Goal: Find specific page/section: Find specific page/section

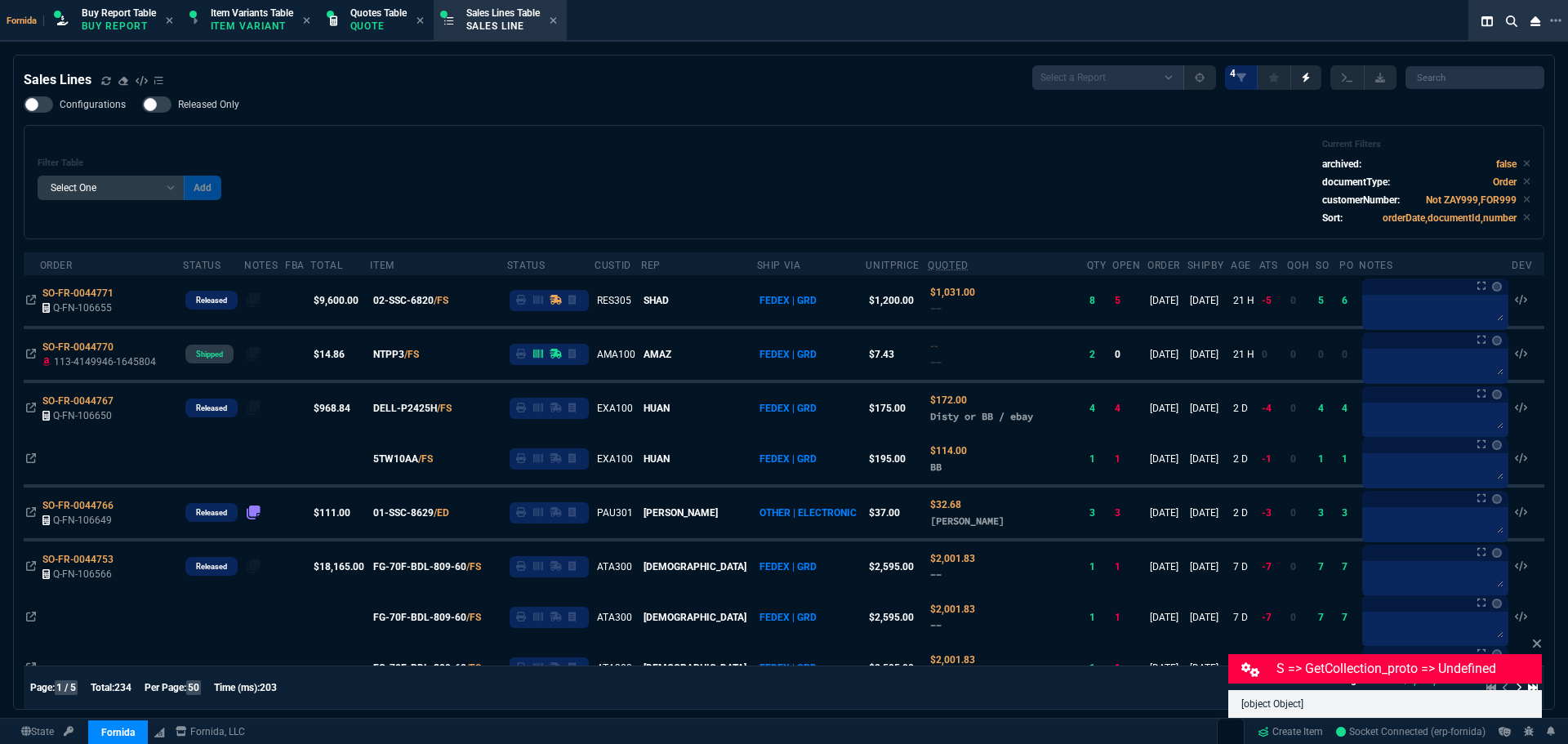
select select "1: BROV"
select select
click at [530, 184] on div "Filter Table Select One Add Filter () Age () ATS () Cond (itemVariantCode) Cust…" at bounding box center [784, 182] width 1493 height 86
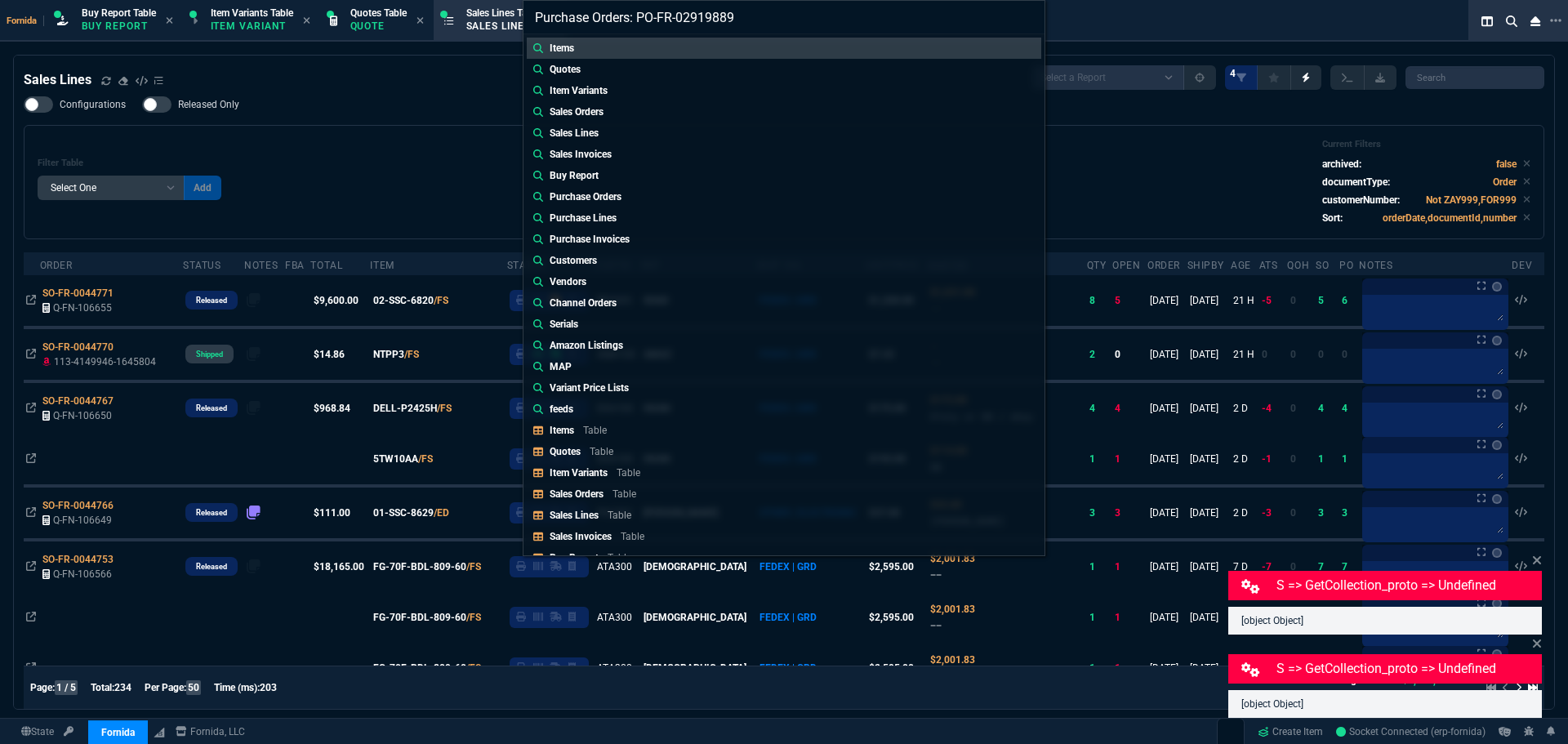
type input "Purchase Orders: PO-FR-0291988"
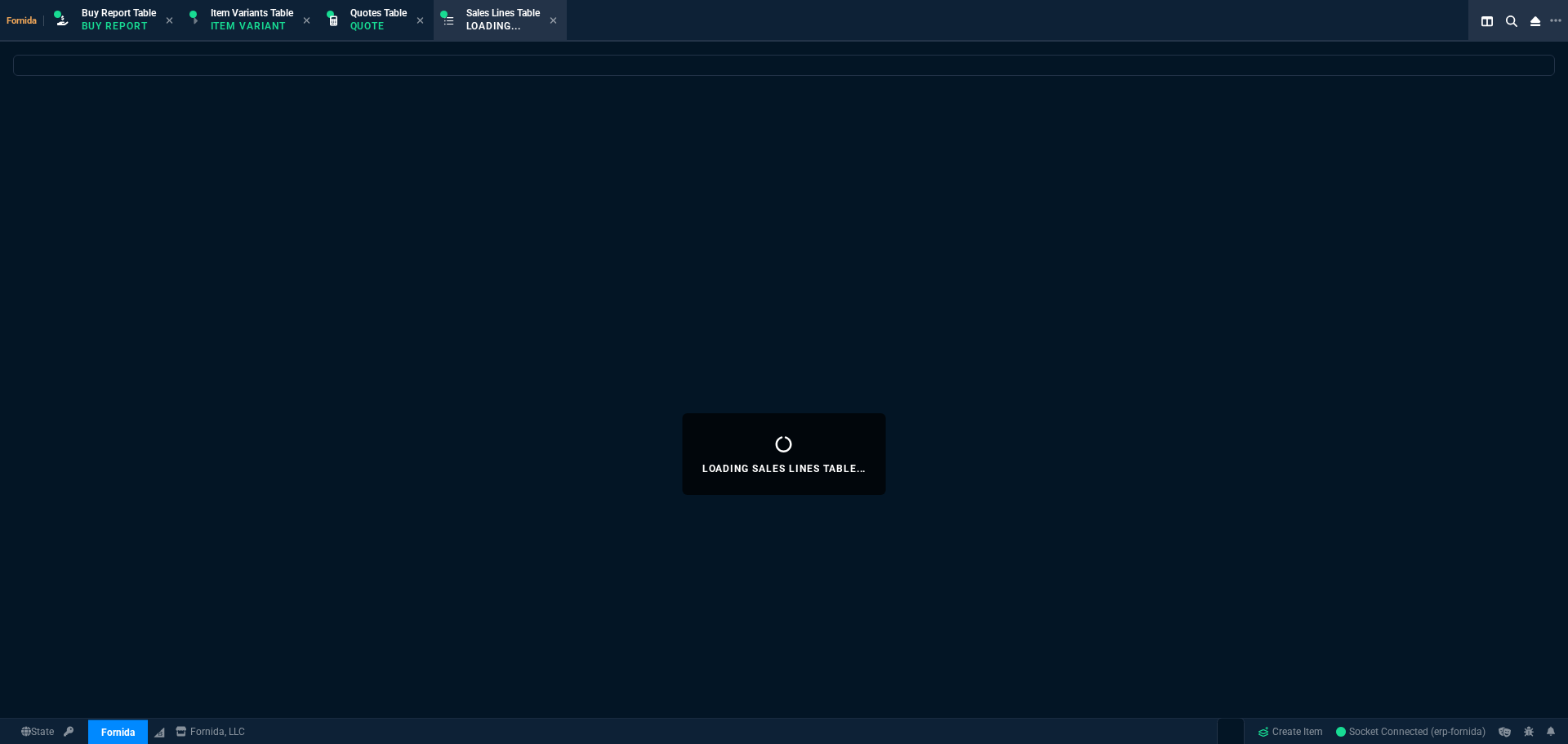
select select "1: BROV"
click at [430, 167] on div "Loading Sales Lines Table..." at bounding box center [784, 454] width 1568 height 799
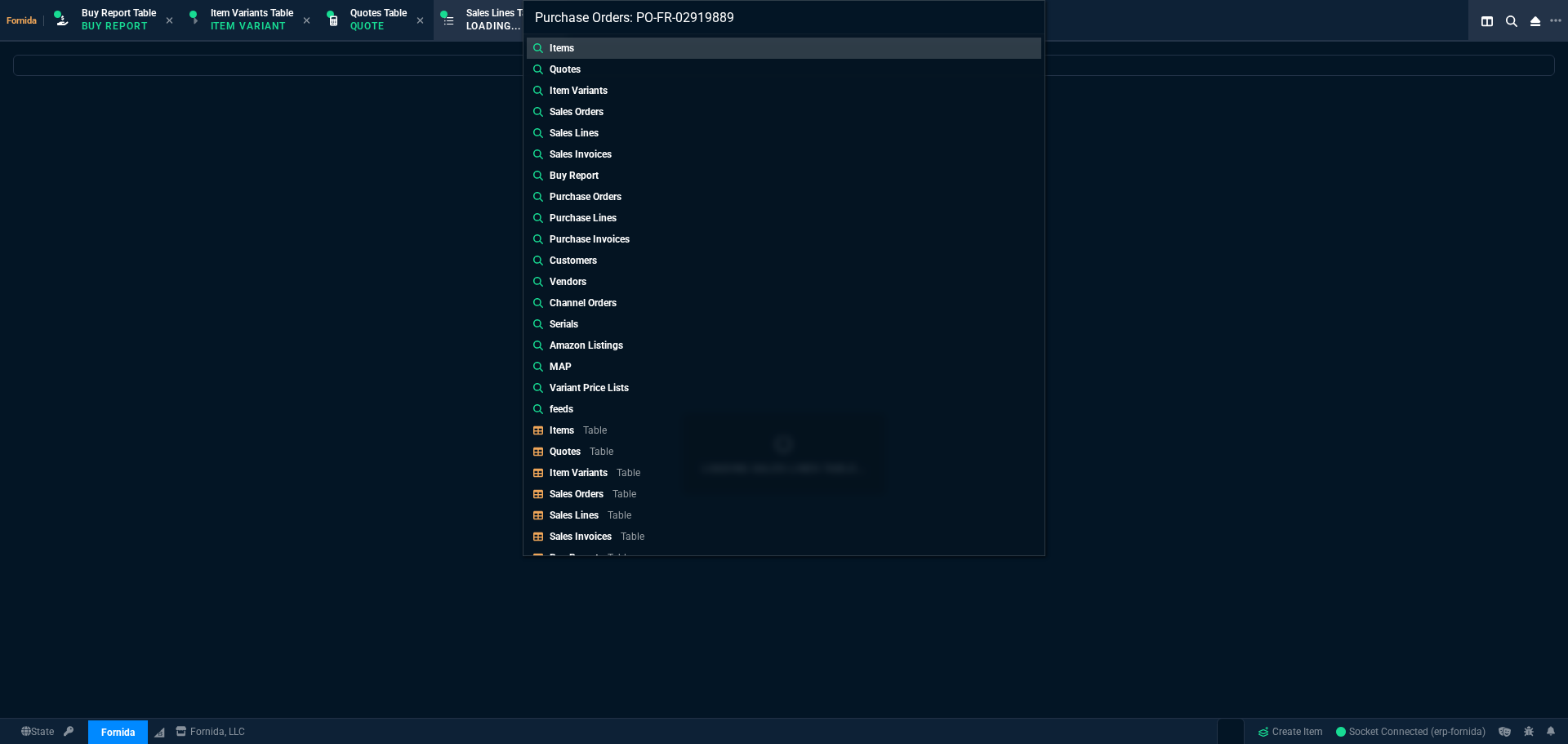
type input "Purchase Orders: PO-FR-0291988"
select select
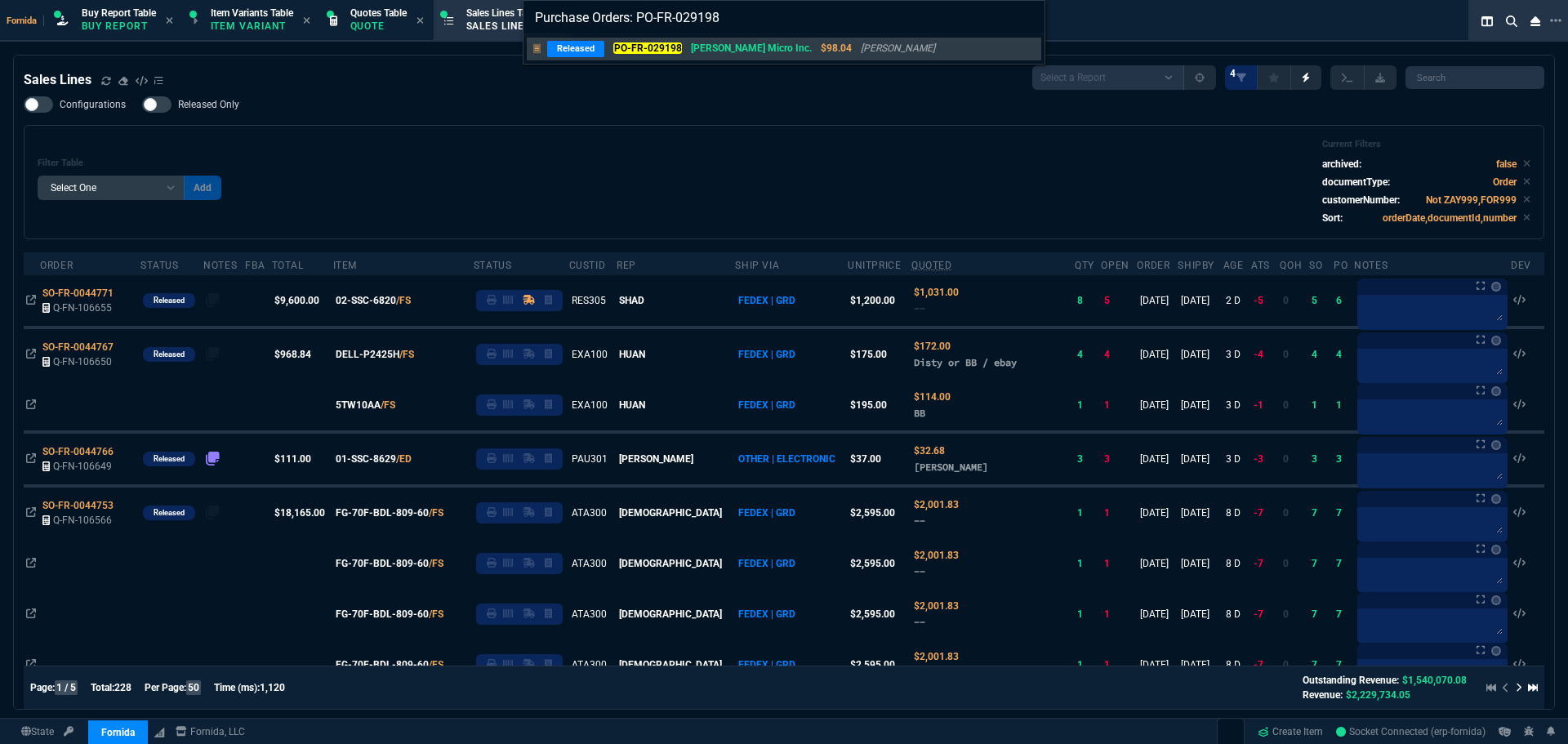
type input "Purchase Orders: PO-FR-029198"
click at [670, 44] on mark "PO-FR-029198" at bounding box center [647, 49] width 68 height 12
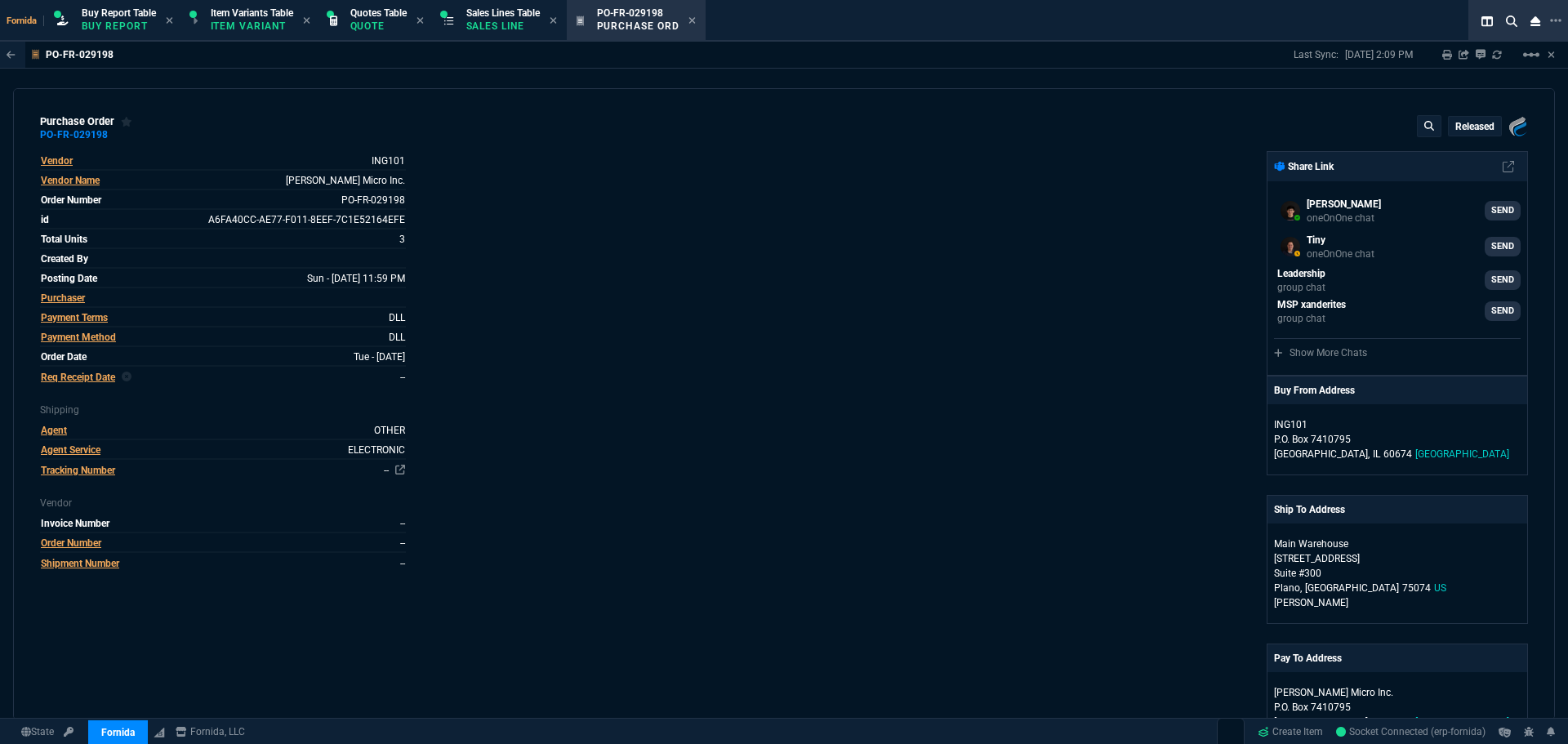
click at [664, 307] on div "Vendor ING101 Vendor Name Ingram Micro Inc. Order Number PO-FR-029198 id A6FA40…" at bounding box center [412, 608] width 744 height 914
click at [327, 201] on icon at bounding box center [331, 199] width 9 height 10
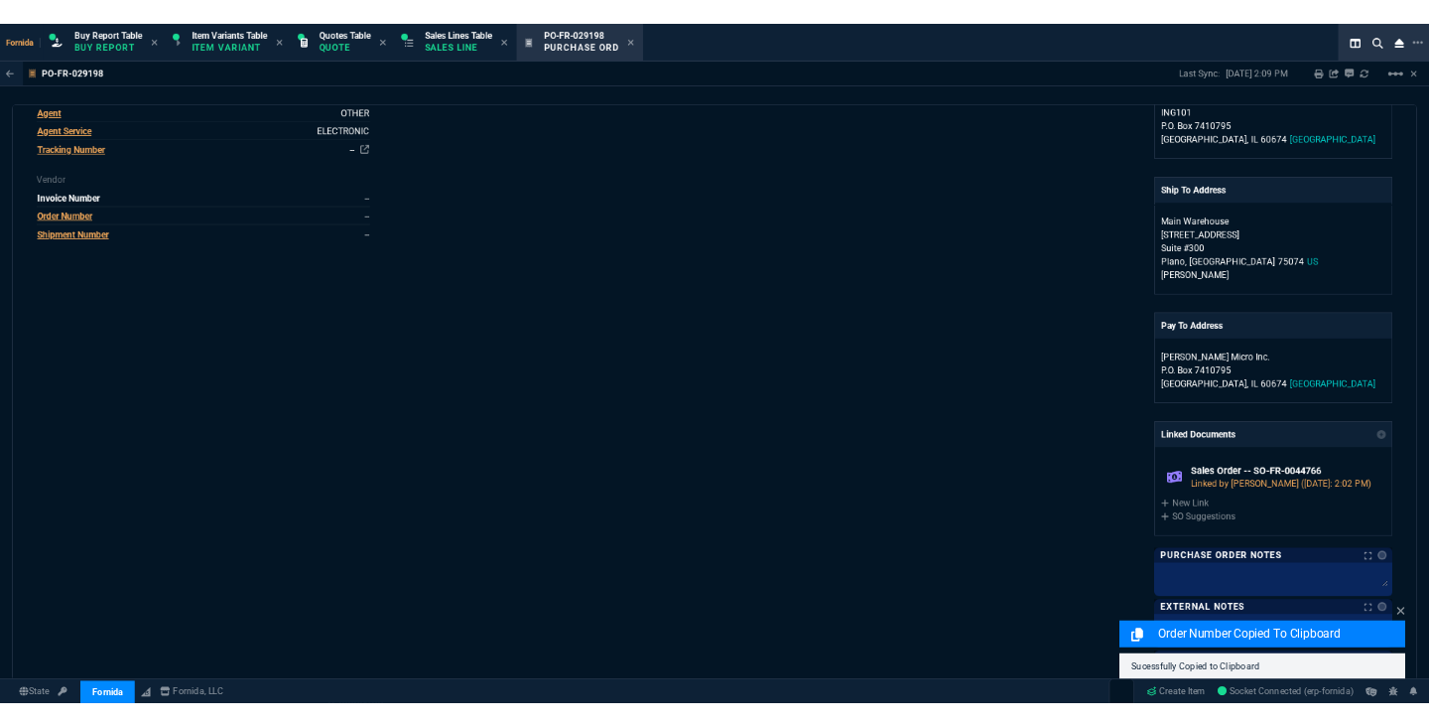
scroll to position [596, 0]
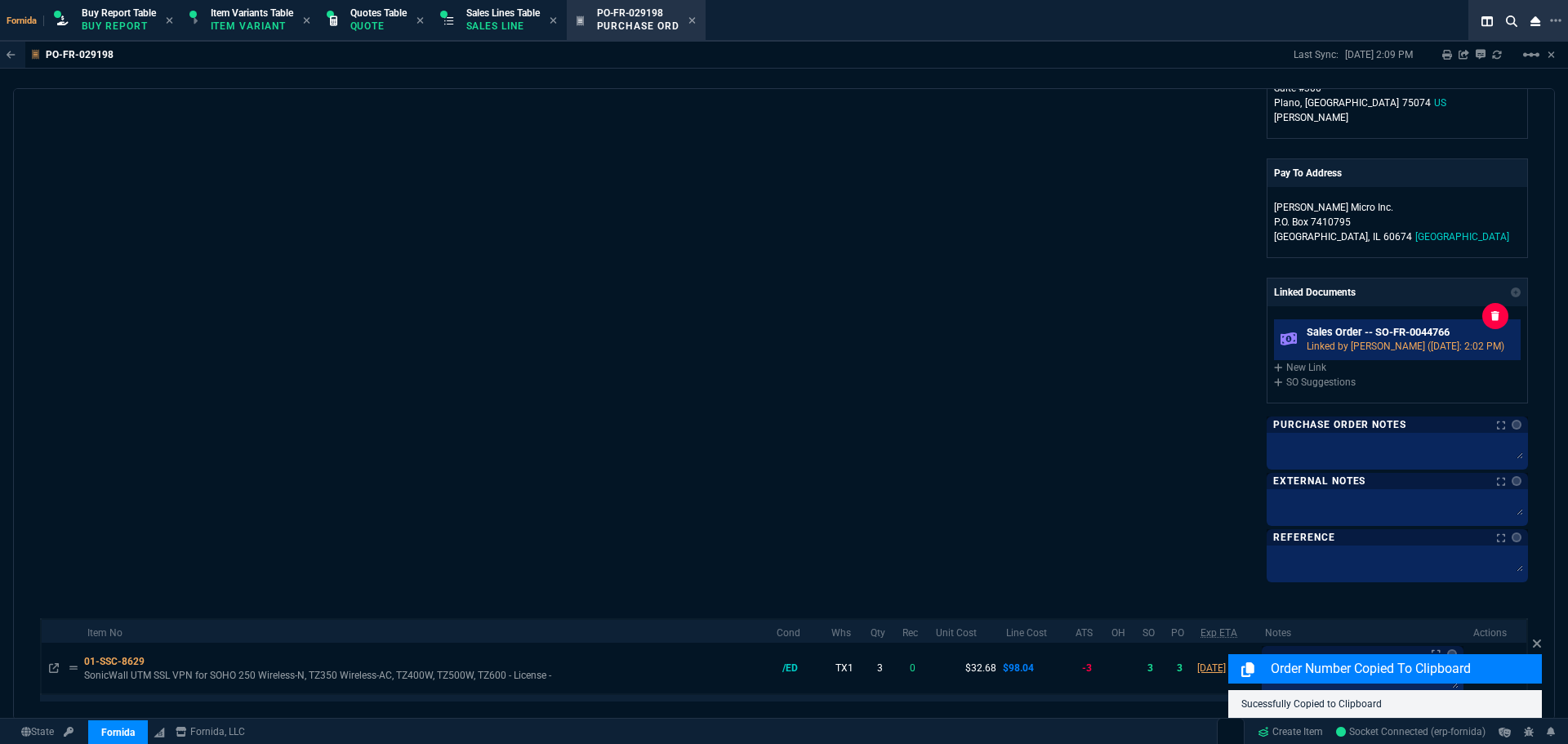
click at [1354, 336] on h6 "Sales Order -- SO-FR-0044766" at bounding box center [1410, 332] width 207 height 13
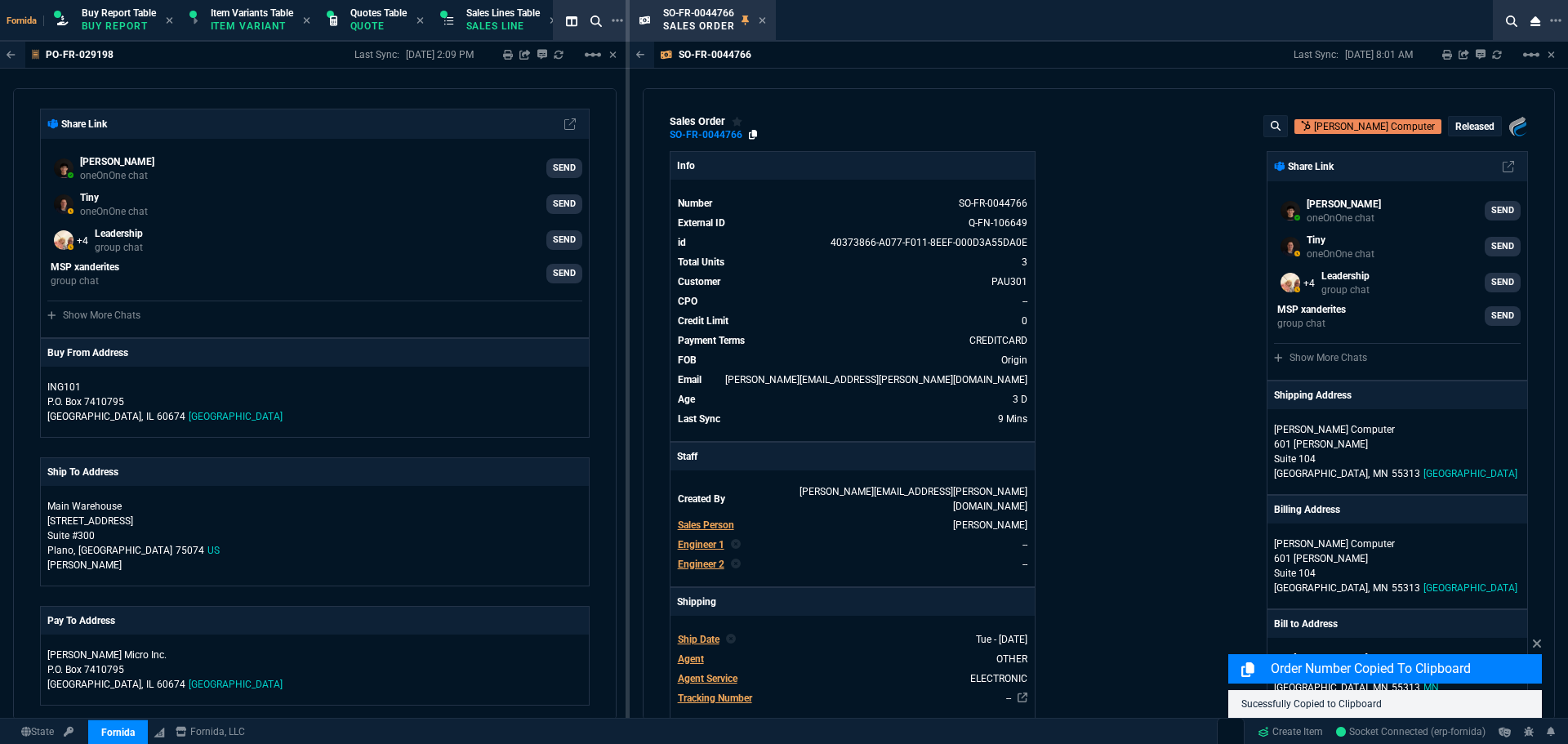
click at [751, 137] on icon at bounding box center [753, 135] width 9 height 10
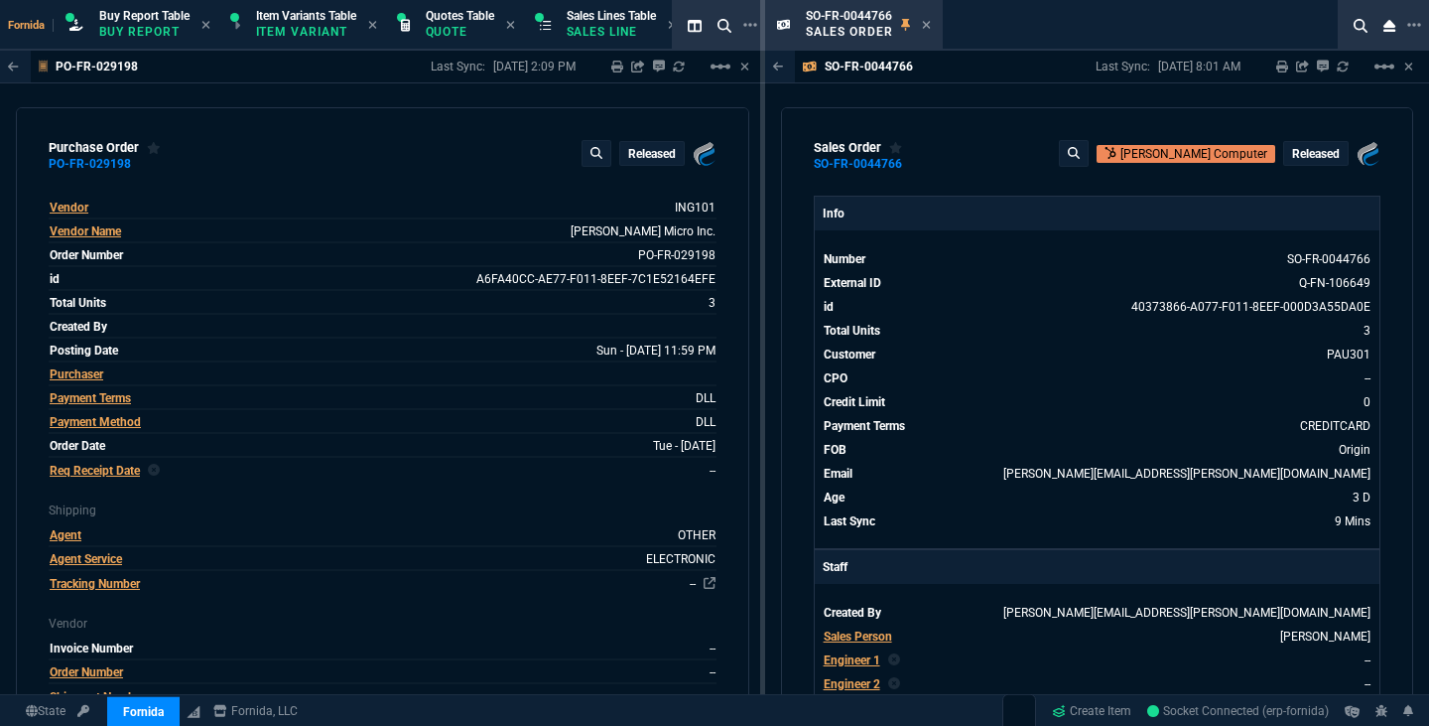
select select "1: BROV"
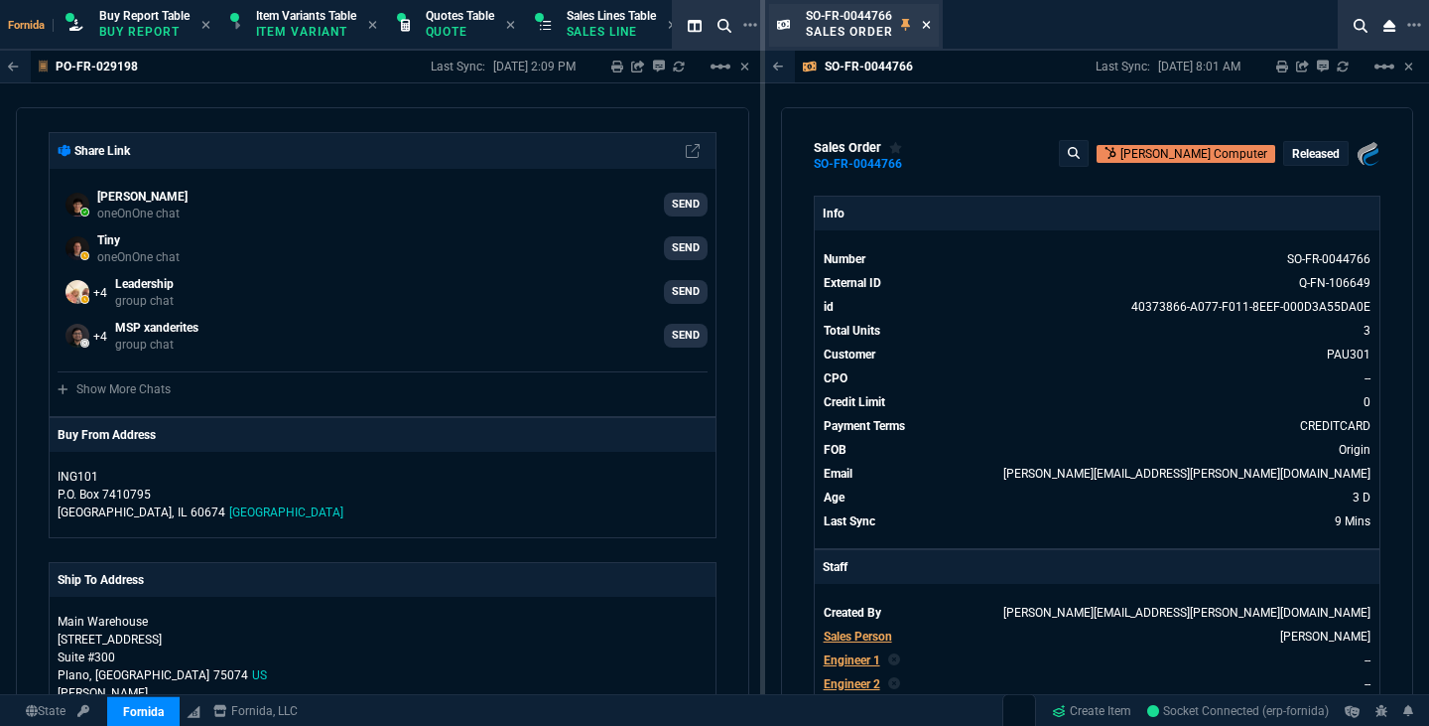
click at [925, 27] on icon at bounding box center [926, 25] width 9 height 12
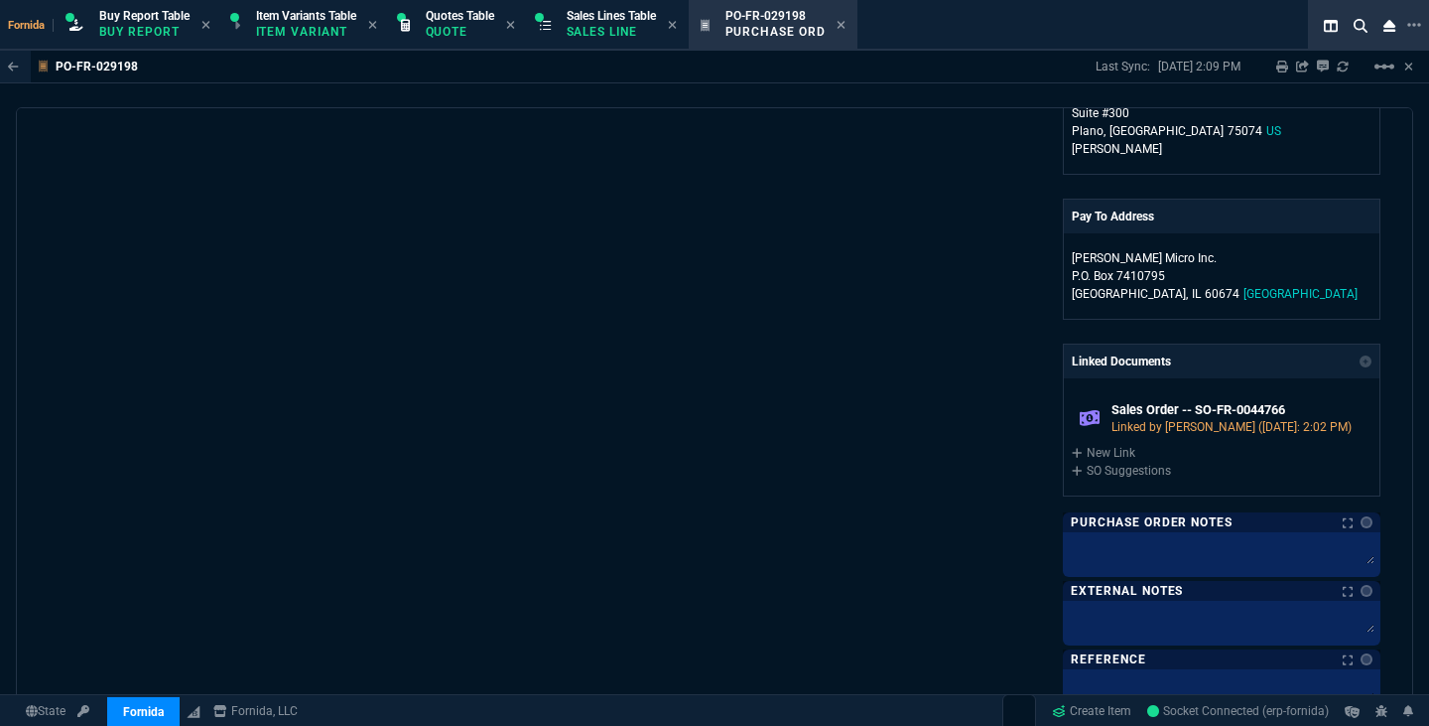
click at [780, 267] on div "Fornida, LLC [STREET_ADDRESS] Share Link [PERSON_NAME] oneOnOne chat SEND Tiny …" at bounding box center [1048, 149] width 666 height 1122
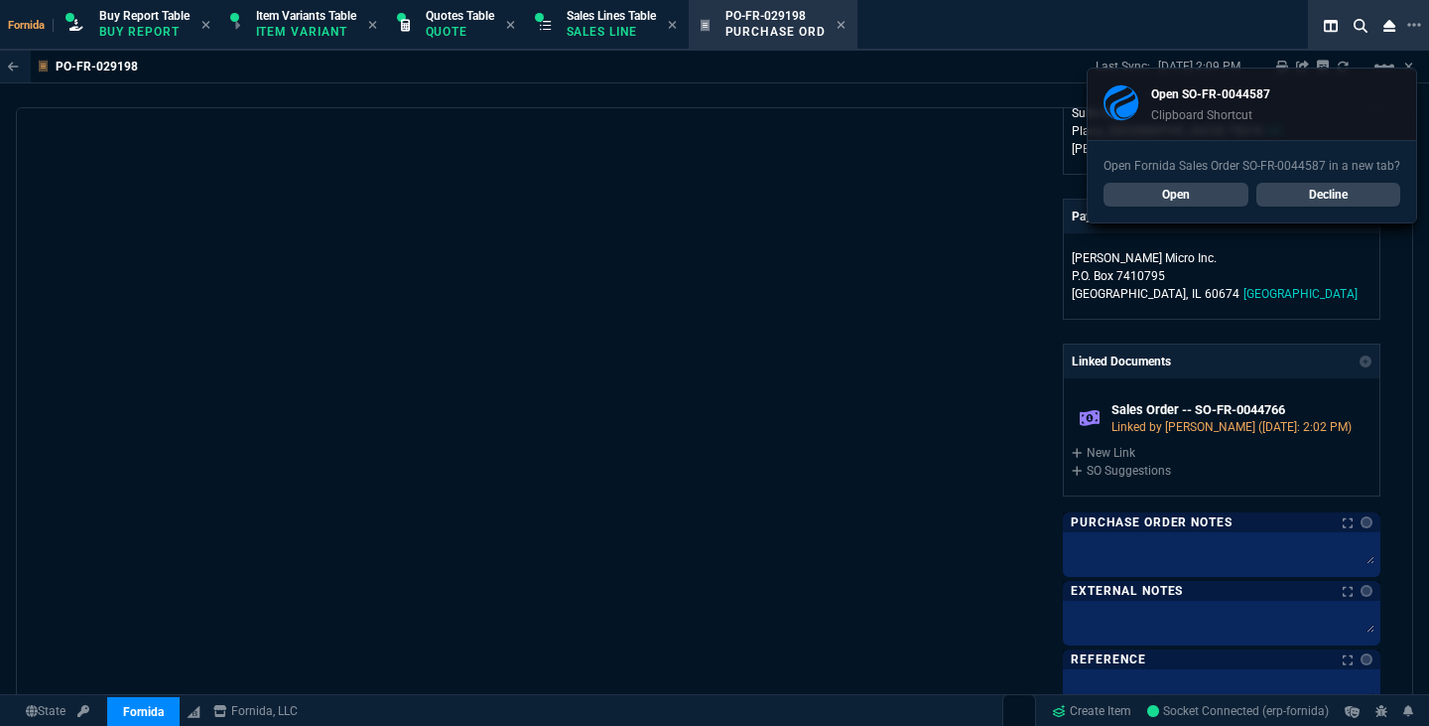
click at [780, 267] on div "Fornida, LLC [STREET_ADDRESS] Share Link [PERSON_NAME] oneOnOne chat SEND Tiny …" at bounding box center [1048, 149] width 666 height 1122
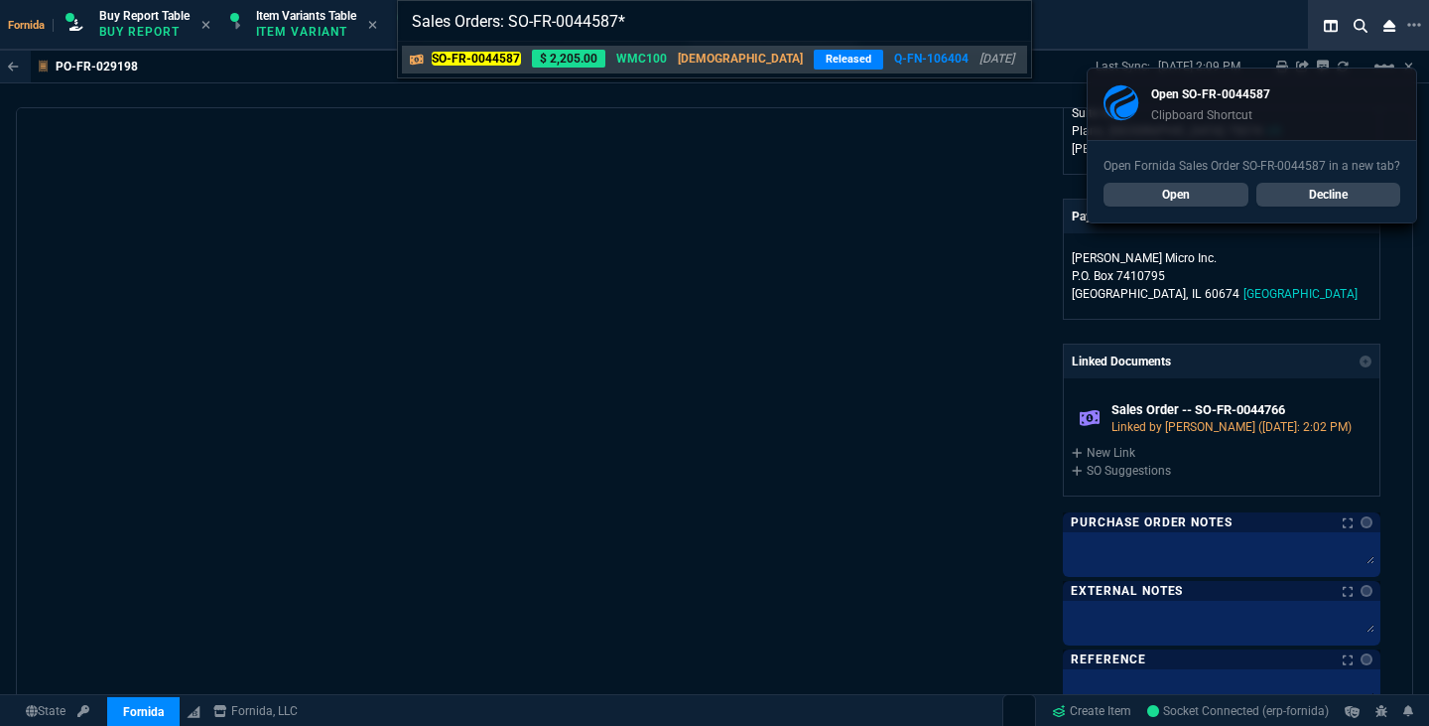
type input "Sales Orders: SO-FR-0044587*"
click at [664, 73] on div "SO-FR-0044587 $ 2,205.00 WMC100 VAHI Released Q-FN-106404 [DATE]" at bounding box center [714, 60] width 633 height 36
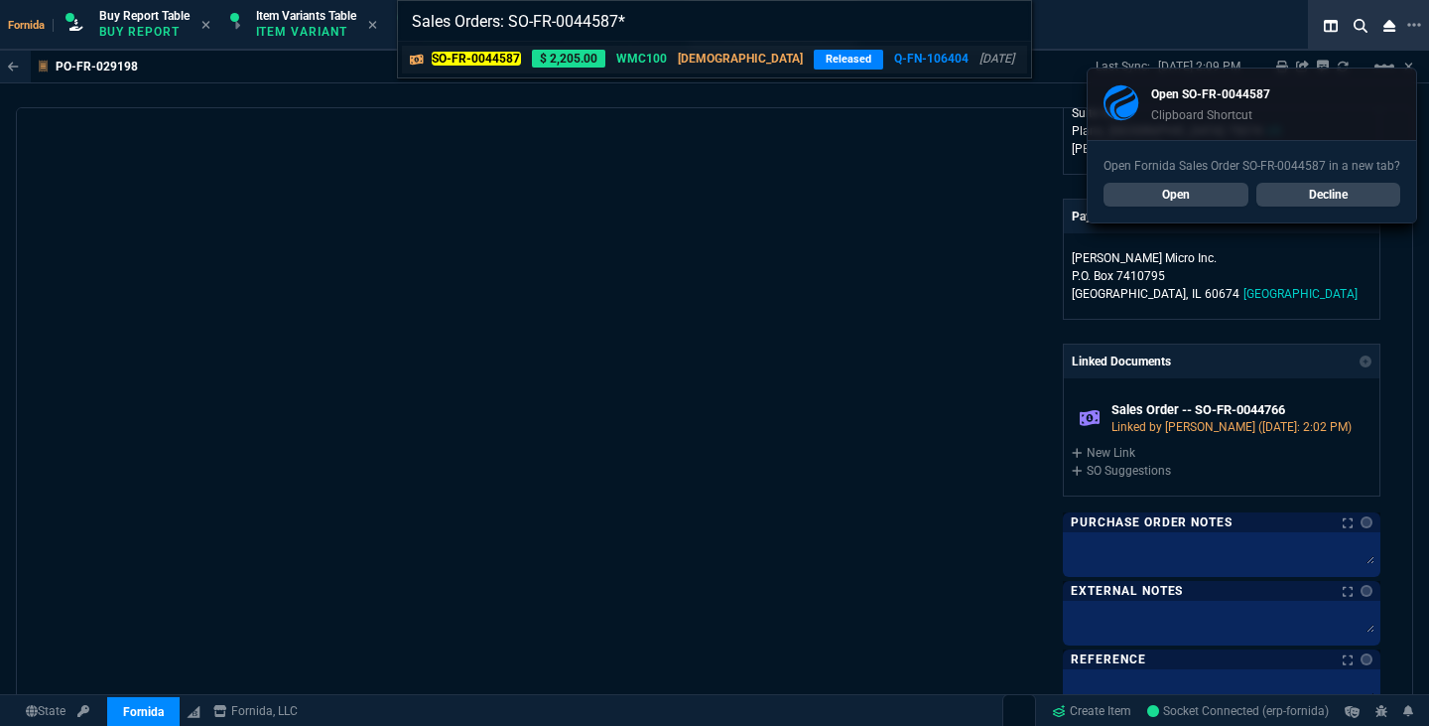
click at [666, 69] on link "SO-FR-0044587 $ 2,205.00 WMC100 VAHI Released Q-FN-106404 [DATE]" at bounding box center [714, 60] width 625 height 28
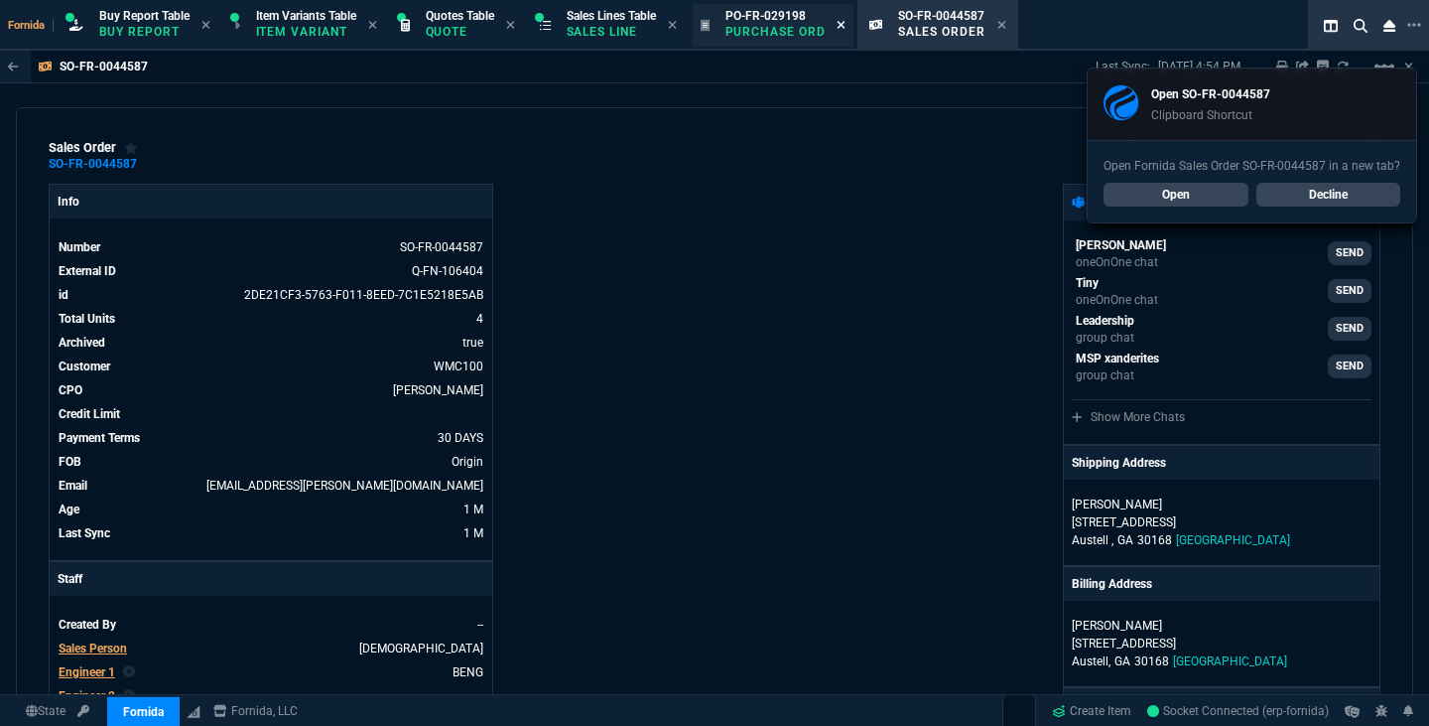
click at [846, 29] on icon at bounding box center [841, 25] width 9 height 12
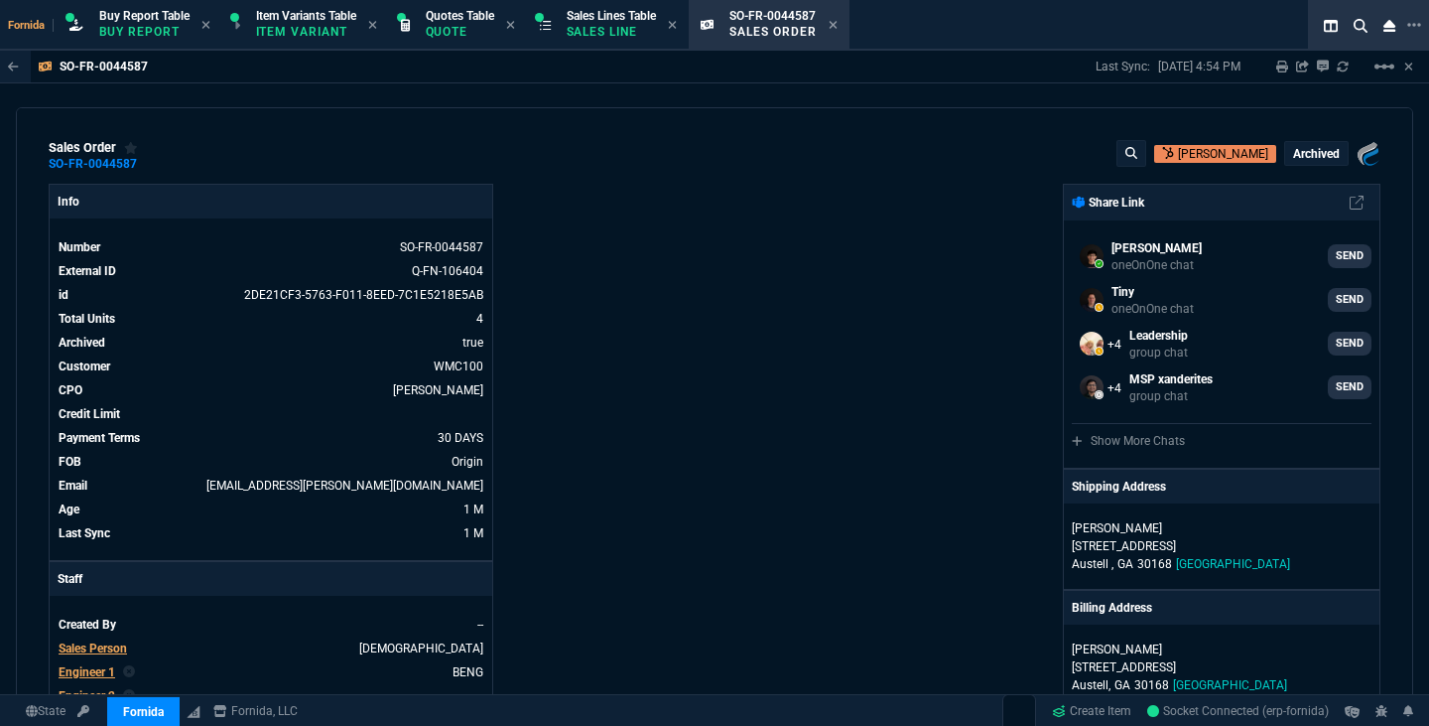
click at [1366, 194] on div "Share Link" at bounding box center [1222, 203] width 316 height 36
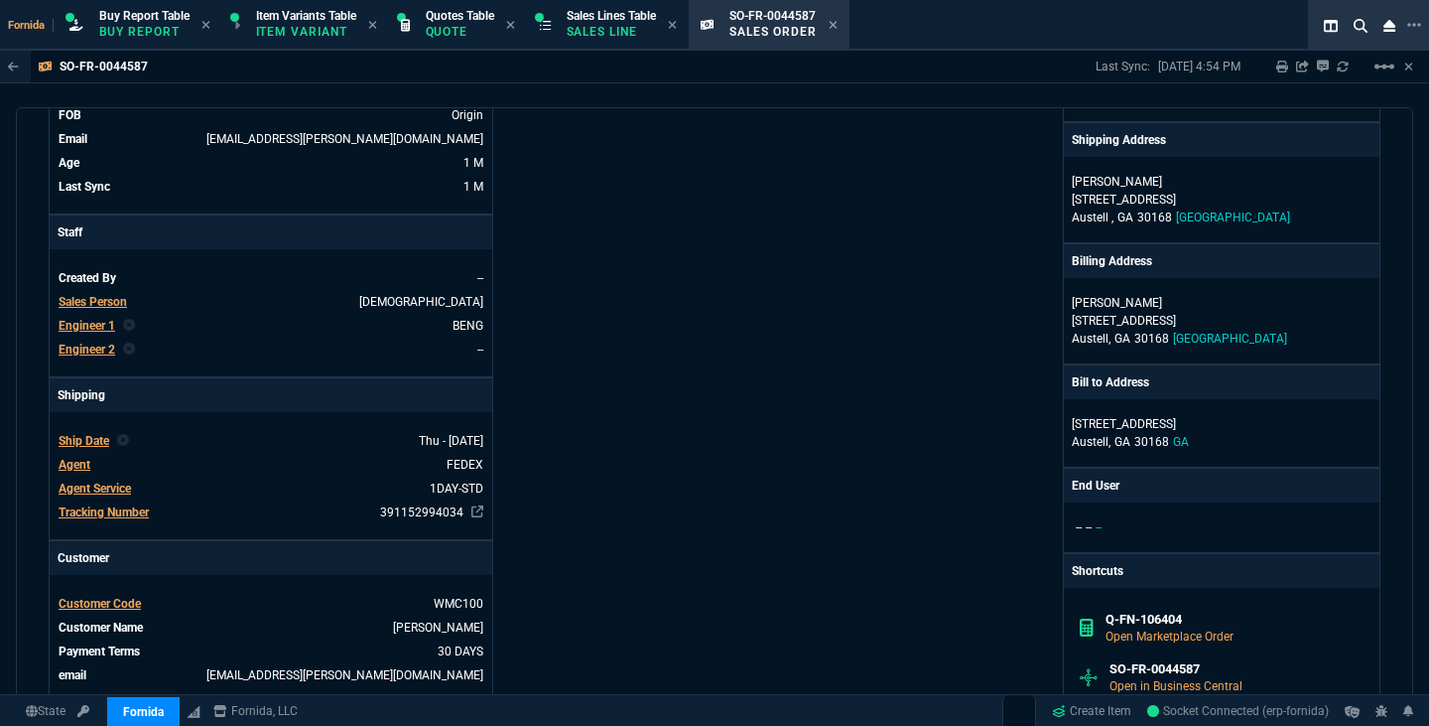
scroll to position [0, 0]
